Goal: Task Accomplishment & Management: Manage account settings

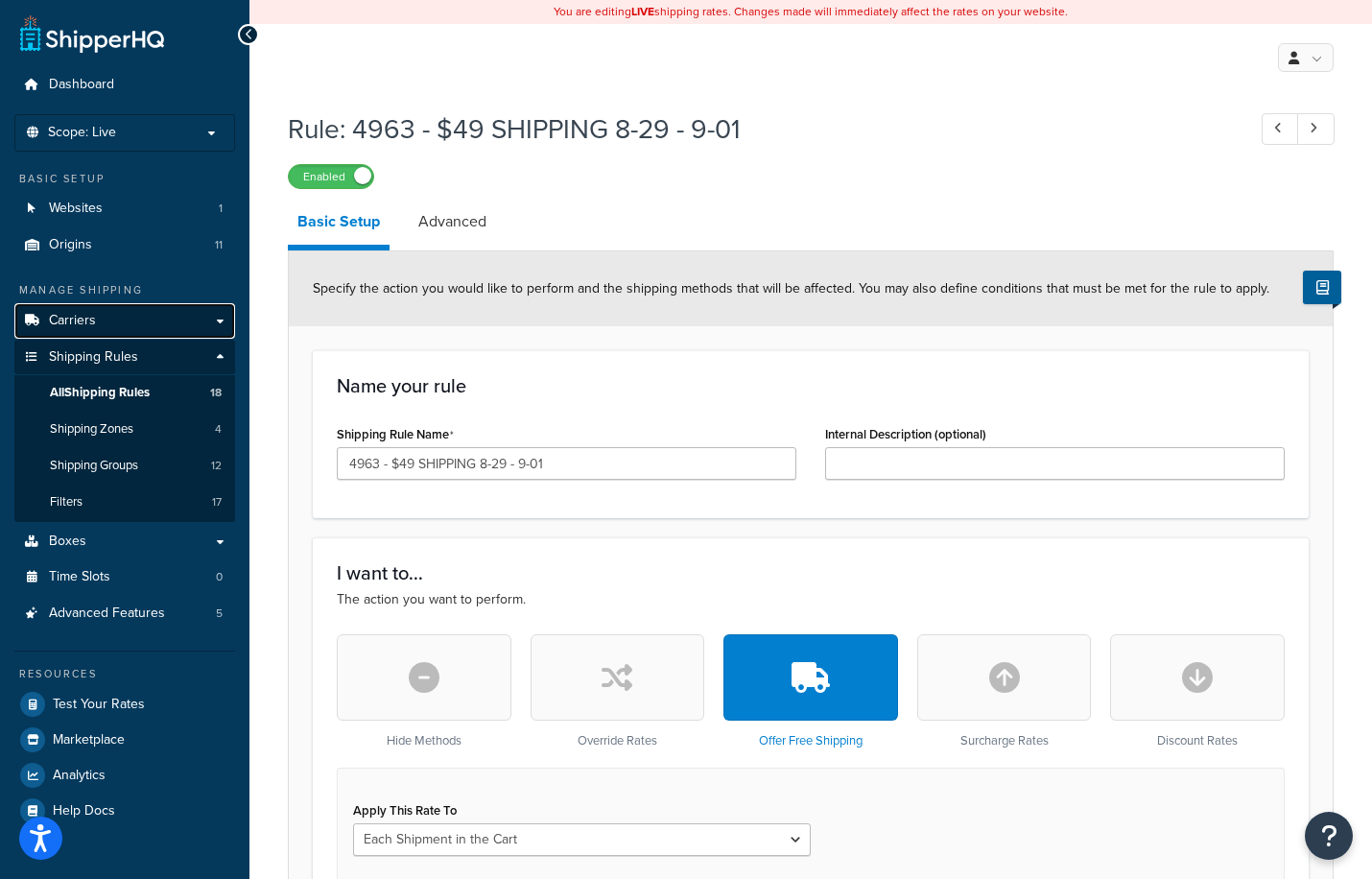
click at [86, 324] on span "Carriers" at bounding box center [73, 320] width 47 height 16
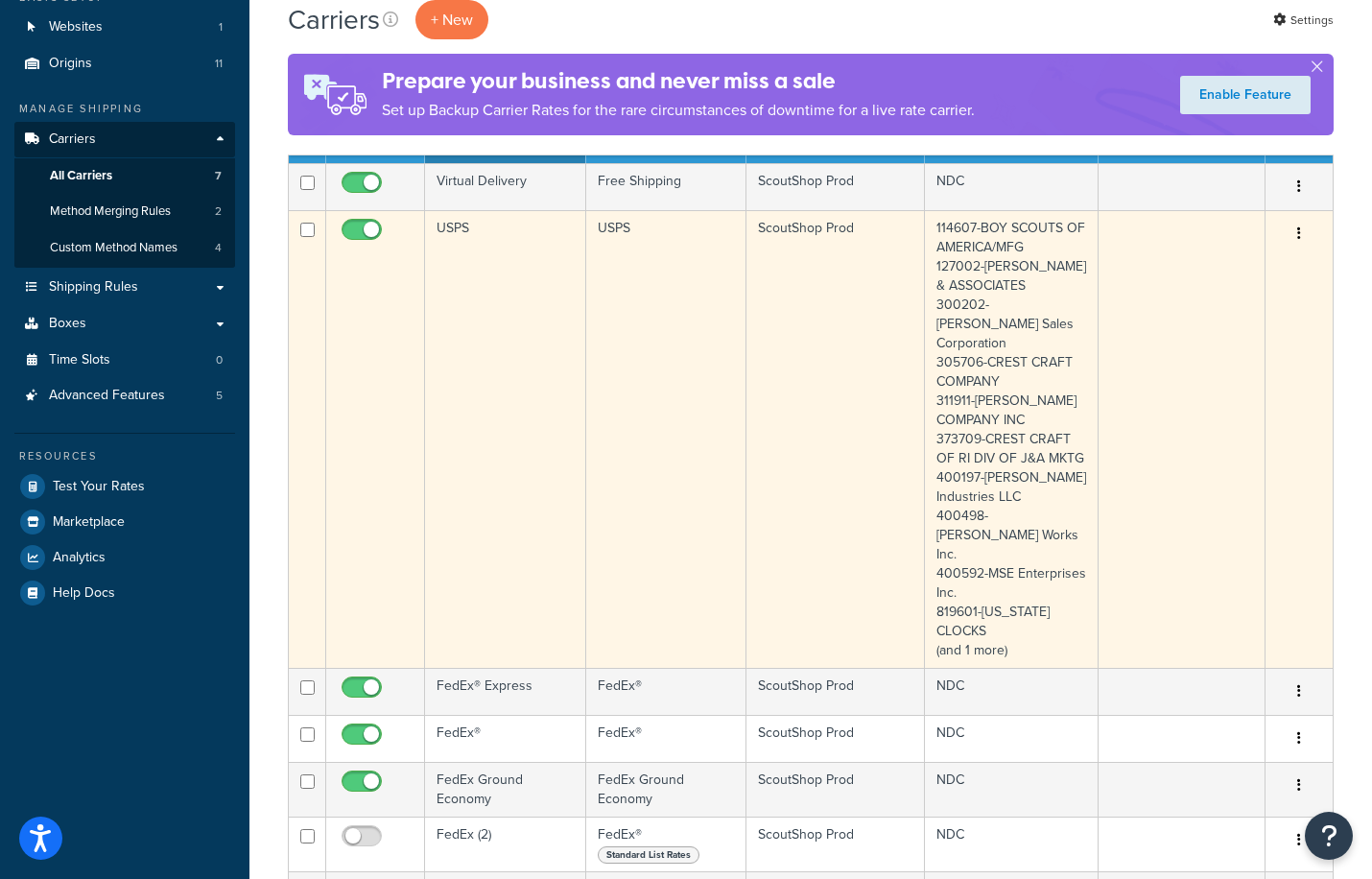
scroll to position [191, 0]
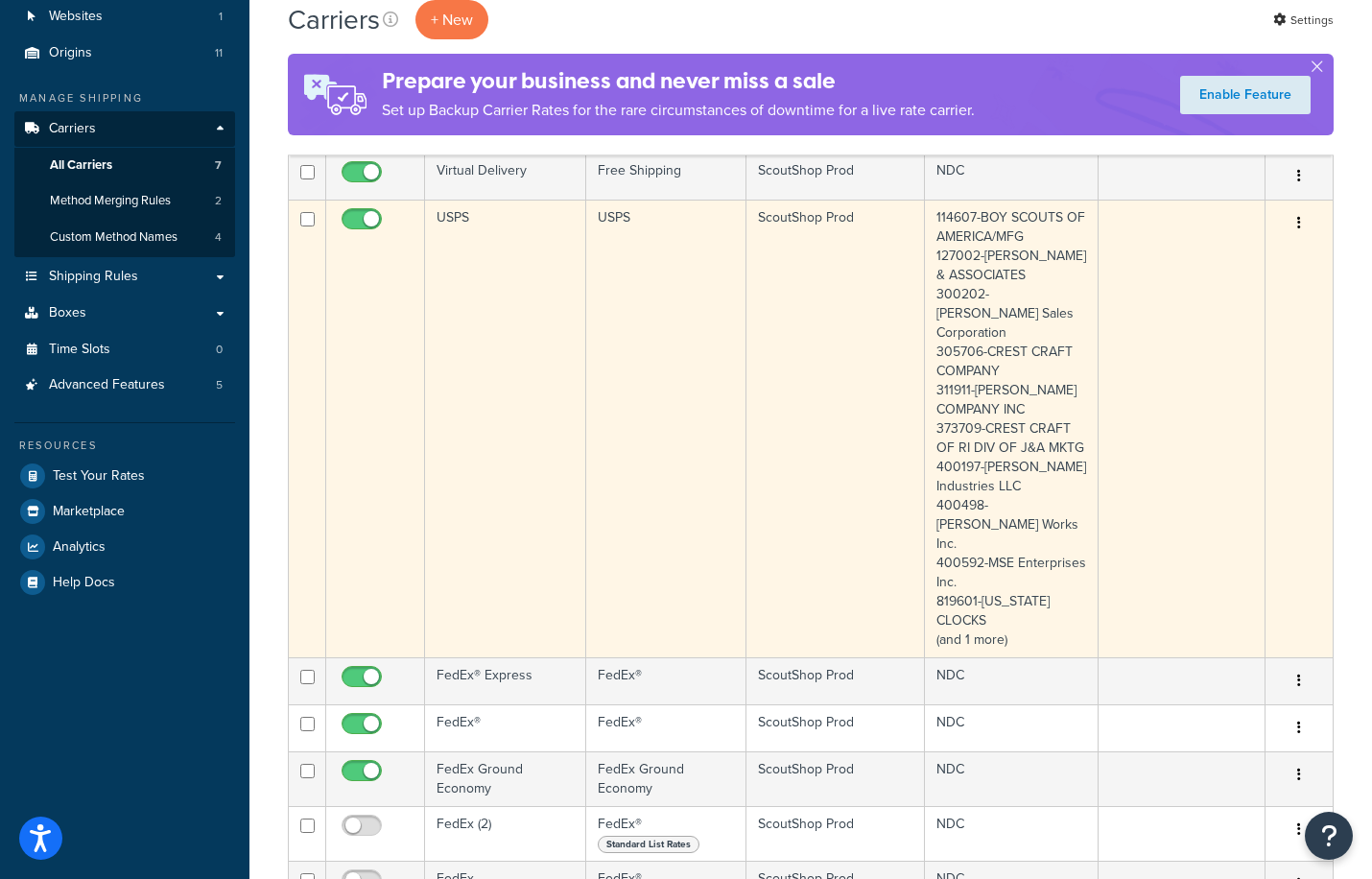
click at [1299, 222] on icon "button" at bounding box center [1299, 222] width 4 height 14
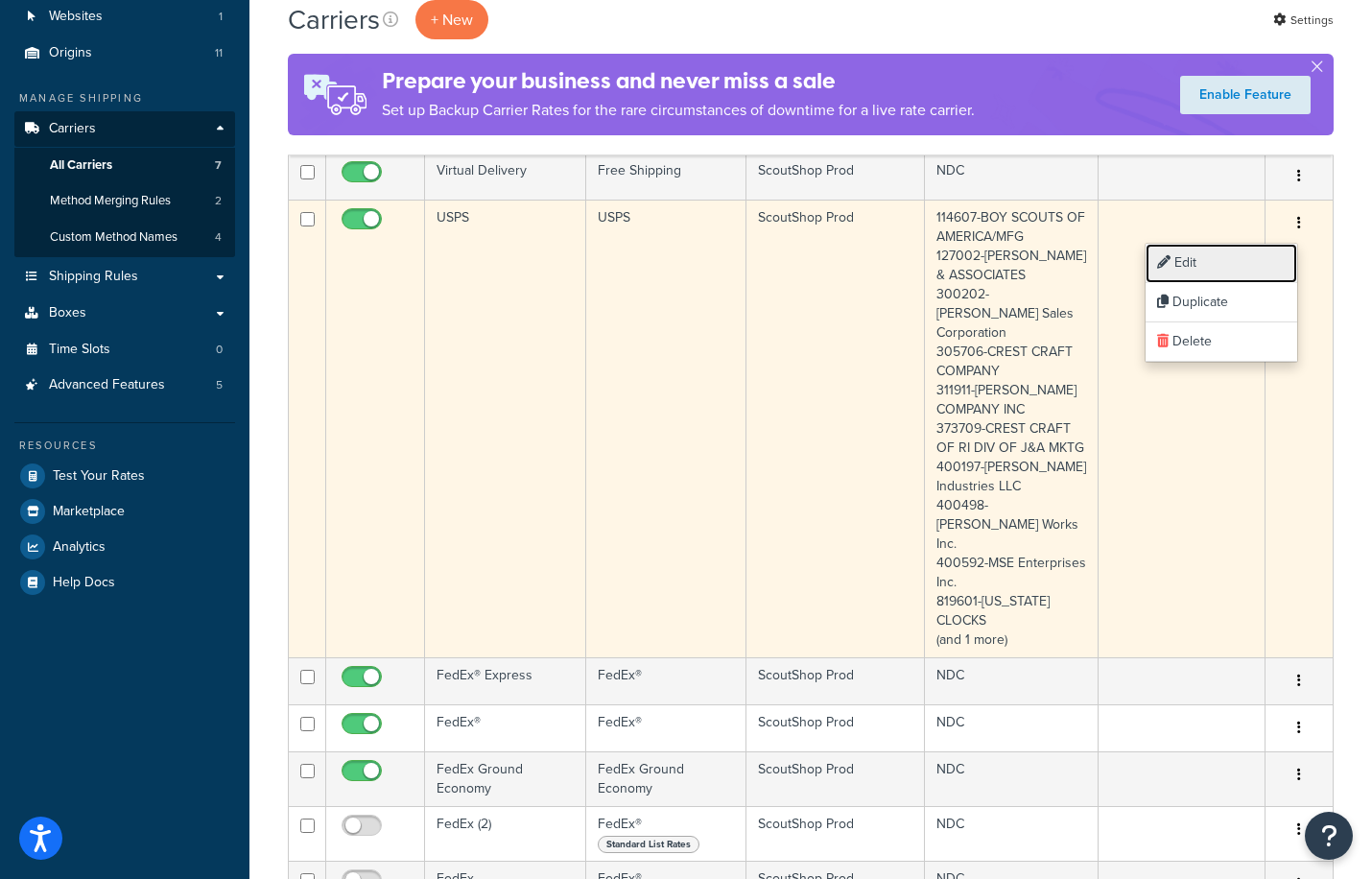
click at [1188, 262] on link "Edit" at bounding box center [1220, 263] width 152 height 40
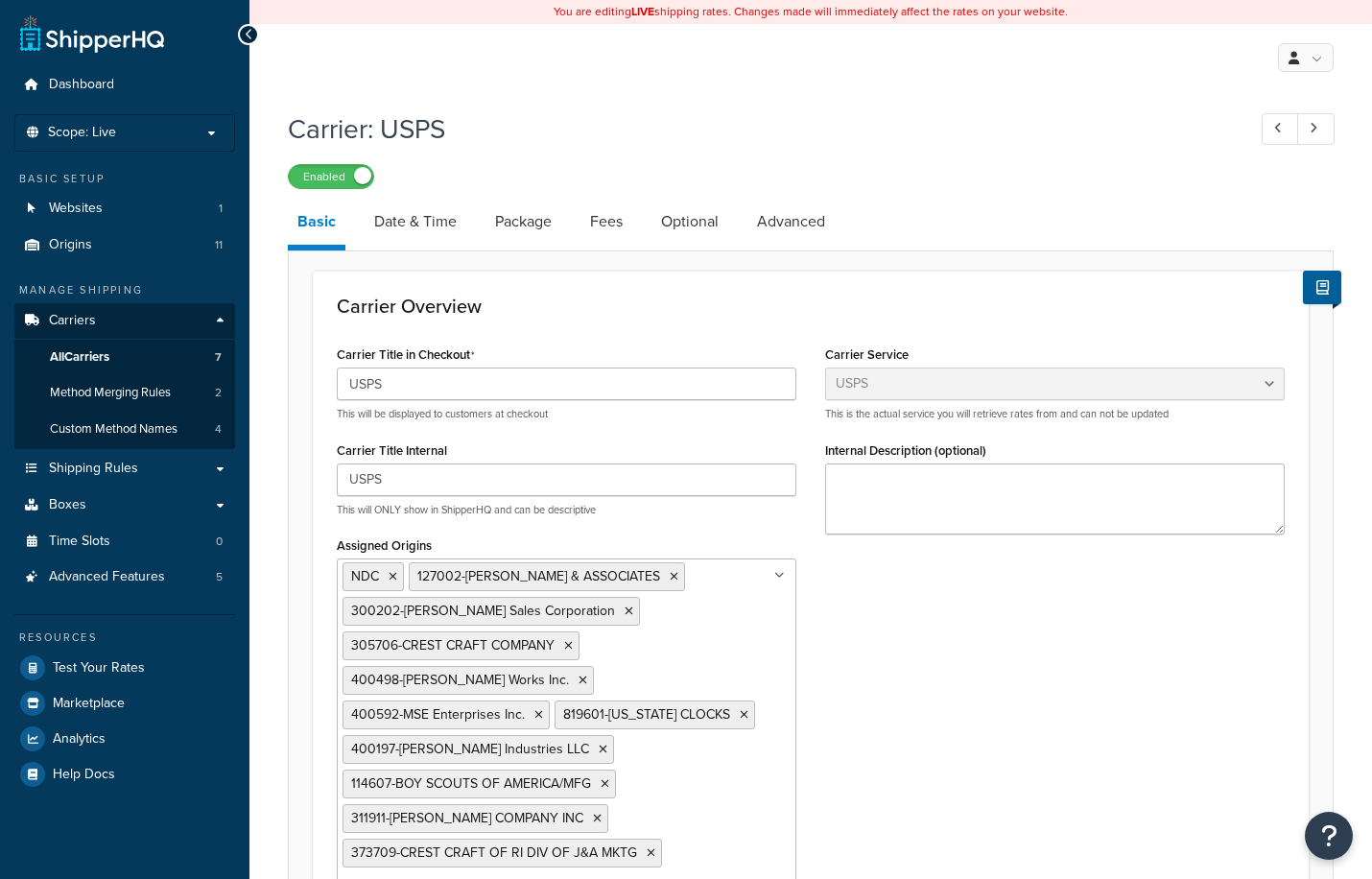
select select "usps"
select select "PLUS"
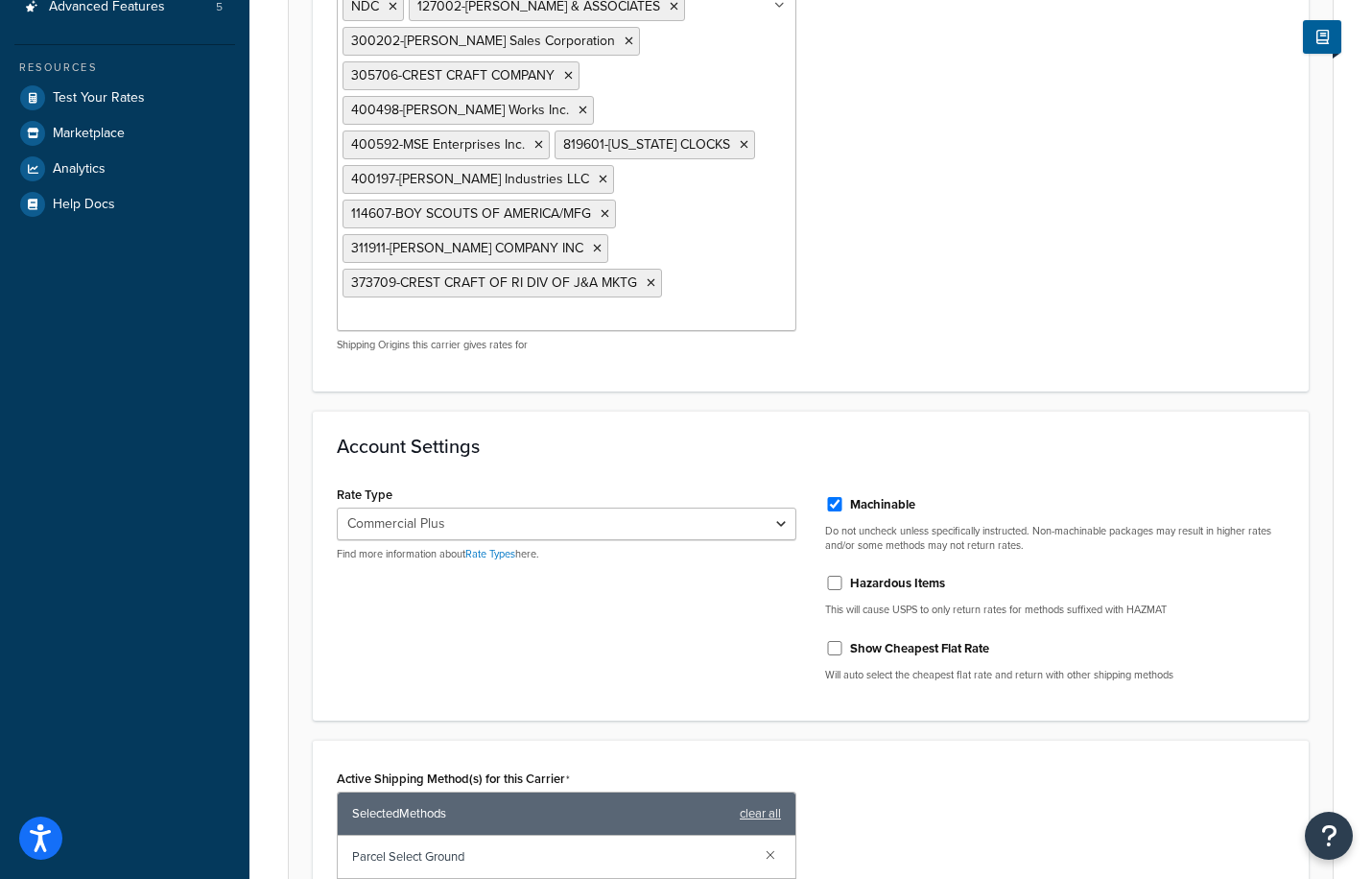
scroll to position [575, 0]
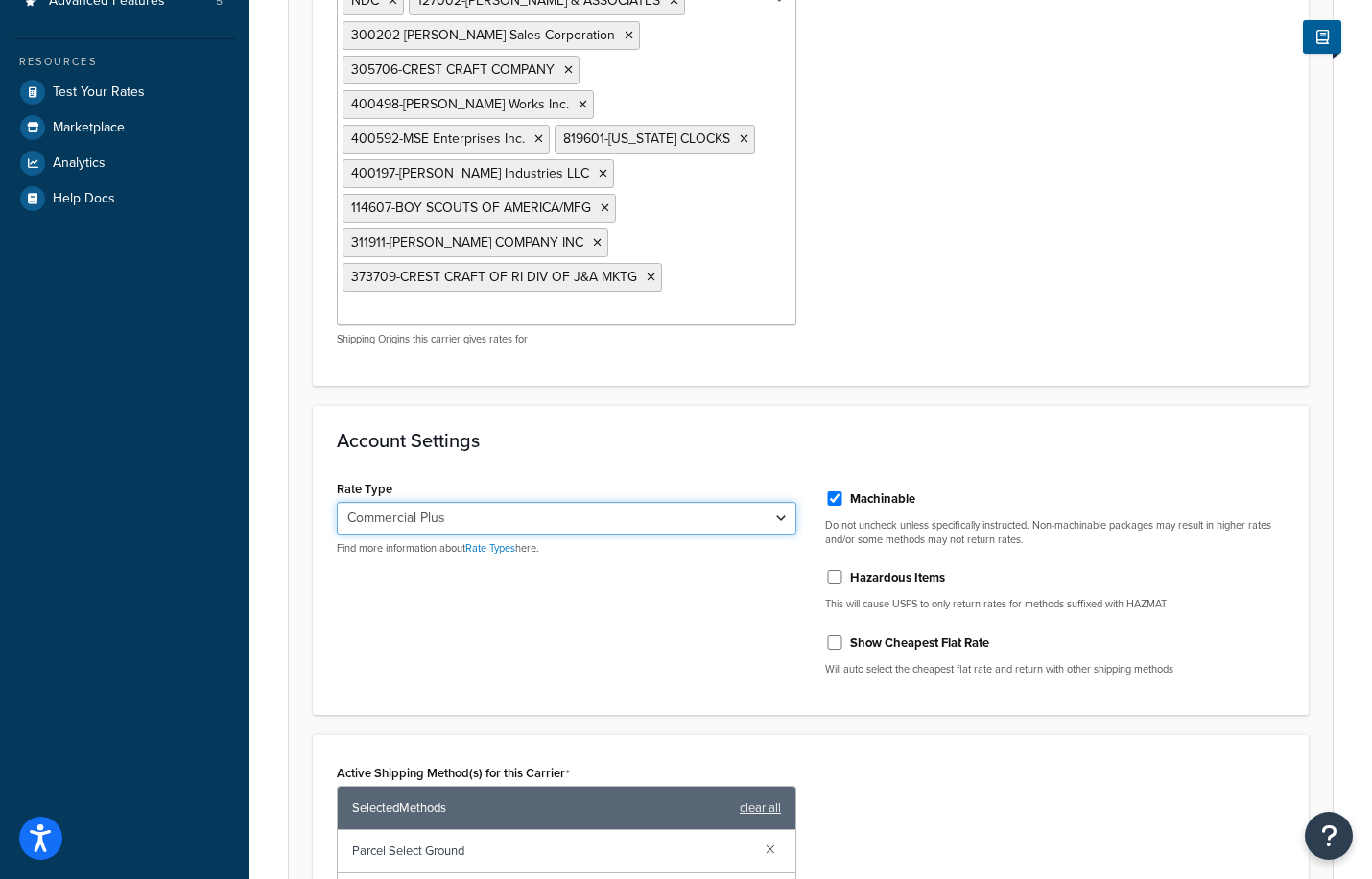
click at [777, 535] on select "Retail Rates Online Rates Commercial Plus" at bounding box center [566, 518] width 459 height 33
click at [768, 535] on select "Retail Rates Online Rates Commercial Plus" at bounding box center [566, 518] width 459 height 33
click at [783, 535] on select "Retail Rates Online Rates Commercial Plus" at bounding box center [566, 518] width 459 height 33
